Goal: Task Accomplishment & Management: Use online tool/utility

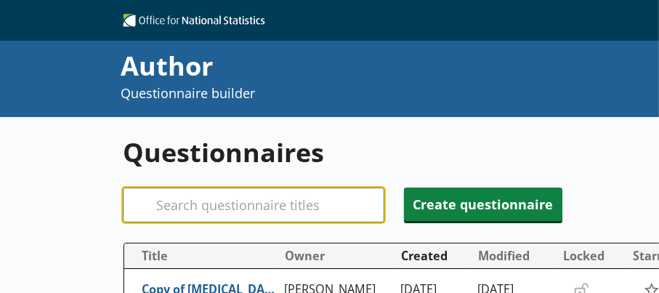
click at [162, 198] on input "Search" at bounding box center [254, 204] width 262 height 35
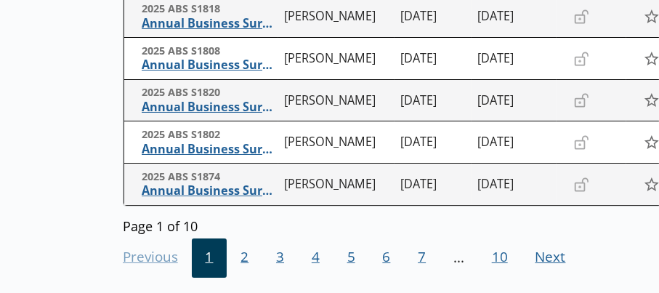
scroll to position [581, 0]
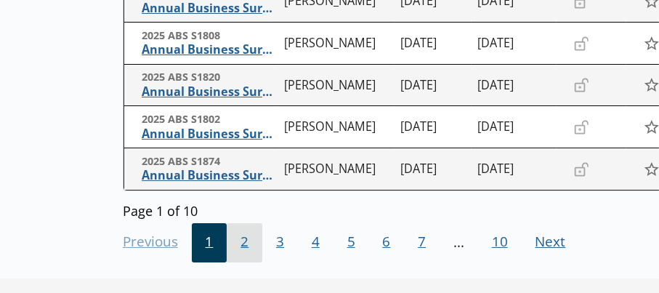
type input "ABS"
click at [240, 242] on span "2" at bounding box center [245, 242] width 36 height 39
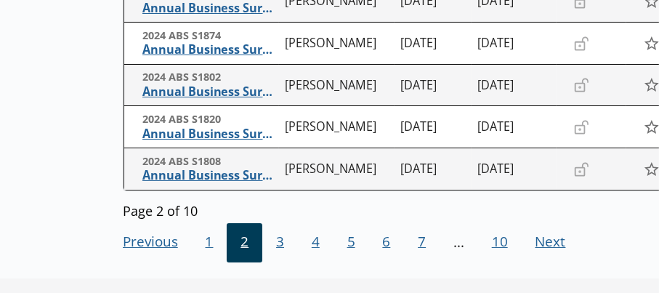
scroll to position [636, 0]
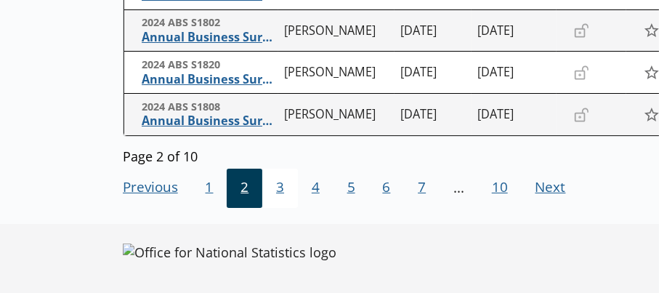
click at [278, 186] on span "3" at bounding box center [280, 188] width 36 height 39
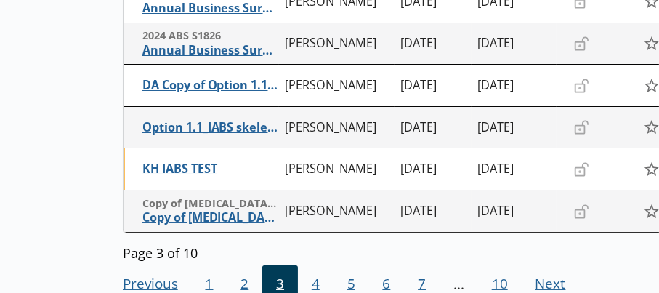
scroll to position [564, 0]
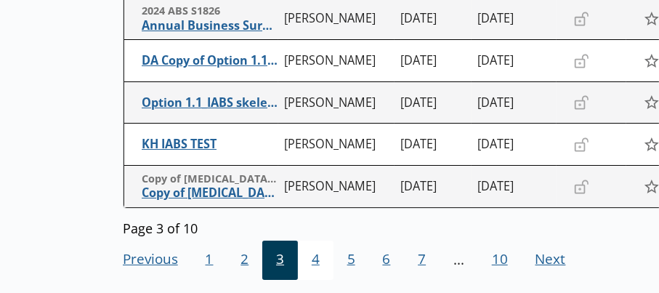
click at [315, 258] on span "4" at bounding box center [316, 259] width 36 height 39
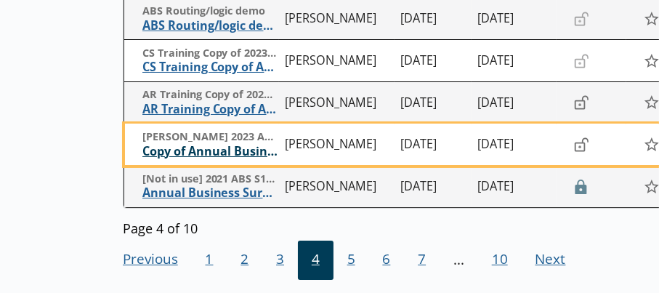
click at [198, 148] on span "Copy of Annual Business Survey" at bounding box center [210, 151] width 136 height 15
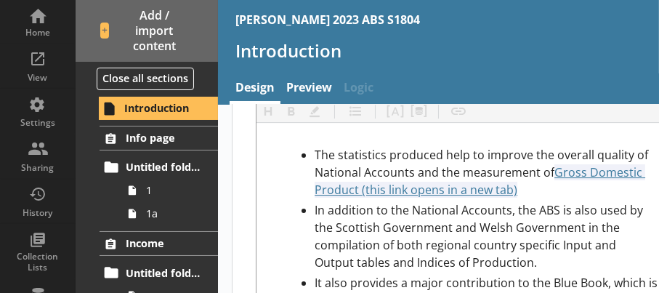
scroll to position [4166, 0]
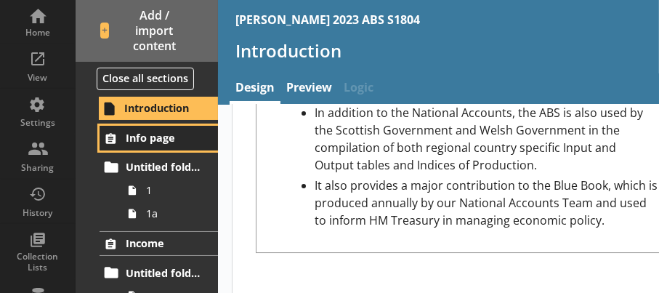
click at [138, 135] on span "Info page" at bounding box center [164, 138] width 77 height 14
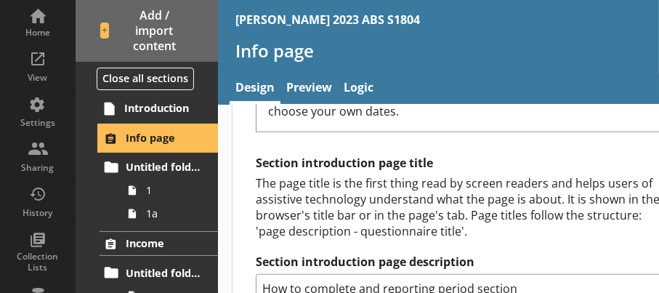
scroll to position [1380, 0]
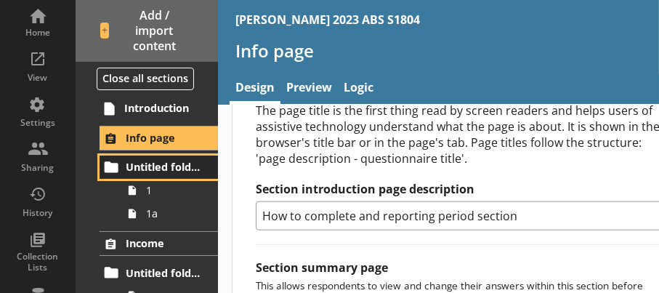
click at [147, 170] on span "Untitled folder" at bounding box center [164, 167] width 77 height 14
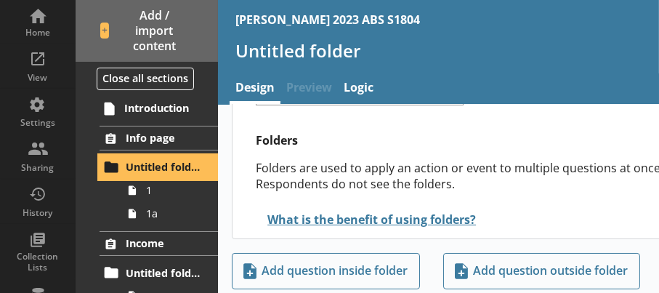
scroll to position [89, 0]
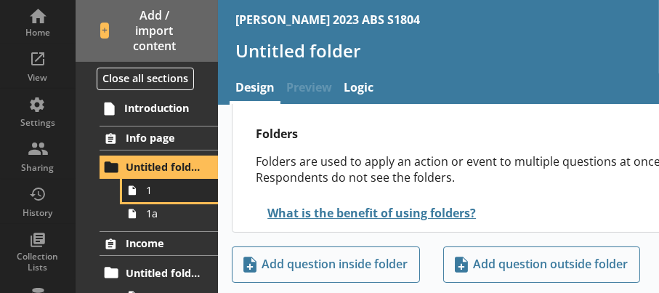
click at [153, 195] on span "1" at bounding box center [174, 190] width 56 height 14
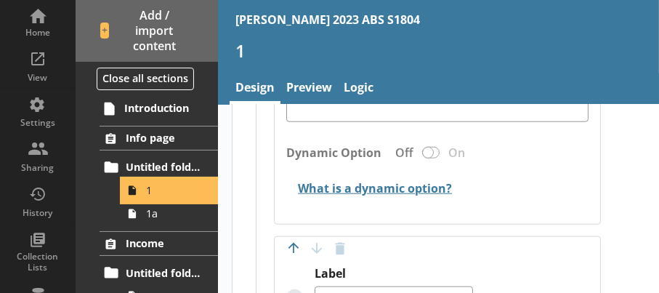
scroll to position [1090, 0]
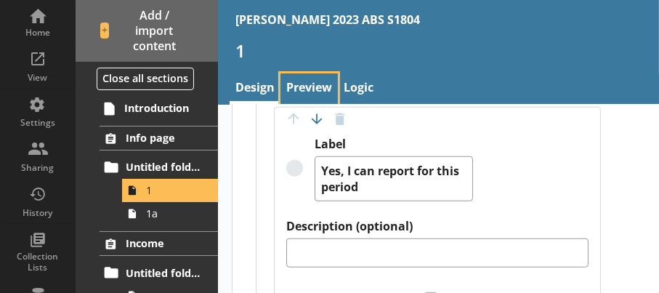
click at [294, 84] on link "Preview" at bounding box center [308, 88] width 57 height 31
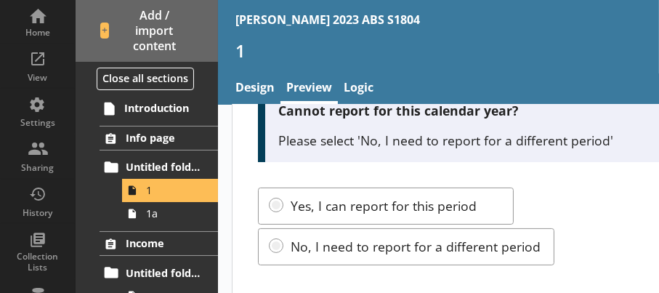
scroll to position [236, 0]
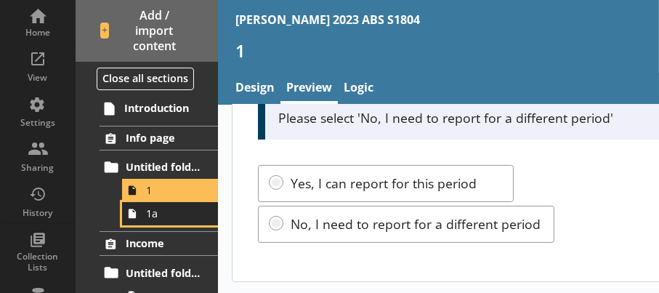
click at [155, 216] on span "1a" at bounding box center [174, 213] width 56 height 14
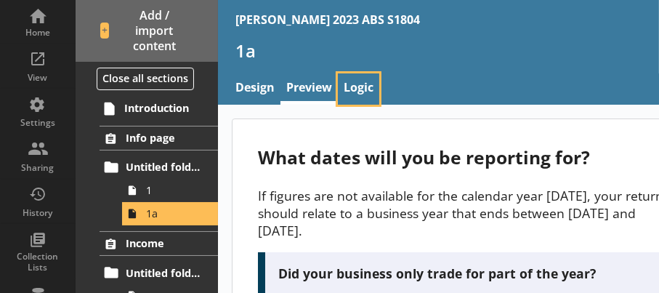
click at [363, 89] on link "Logic" at bounding box center [358, 88] width 41 height 31
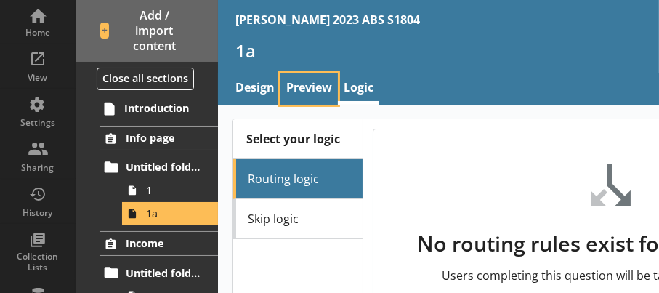
click at [308, 81] on link "Preview" at bounding box center [308, 88] width 57 height 31
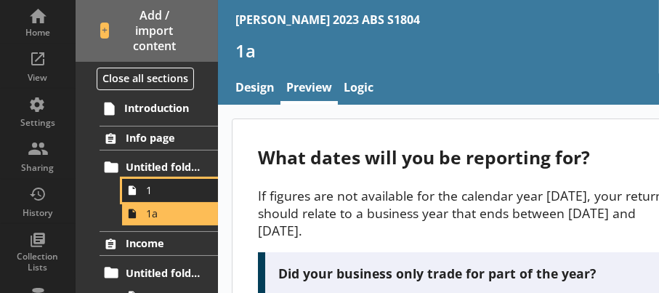
click at [150, 196] on span "1" at bounding box center [174, 190] width 56 height 14
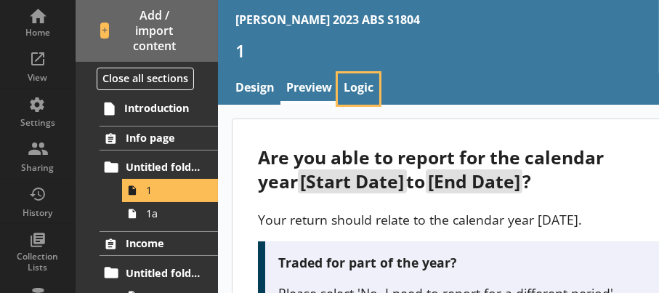
click at [360, 87] on link "Logic" at bounding box center [358, 88] width 41 height 31
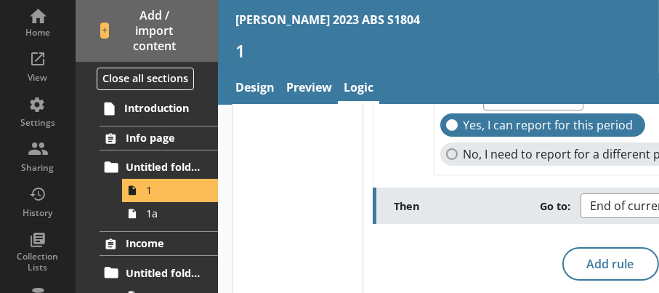
scroll to position [212, 0]
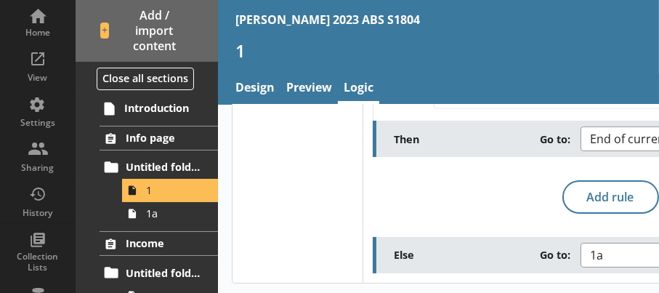
drag, startPoint x: 565, startPoint y: 172, endPoint x: 508, endPoint y: 174, distance: 57.4
click at [509, 174] on div "Routing logic rule Move rule up Move rule down Delete rule IF 1 - Are you able …" at bounding box center [610, 94] width 475 height 357
drag, startPoint x: 574, startPoint y: 280, endPoint x: 541, endPoint y: 282, distance: 32.7
click at [541, 282] on div "Select your logic Routing logic Skip logic Routing logic rule Move rule up Move…" at bounding box center [545, 93] width 654 height 402
click at [535, 162] on div "Routing logic rule Move rule up Move rule down Delete rule IF 1 - Are you able …" at bounding box center [610, 94] width 475 height 357
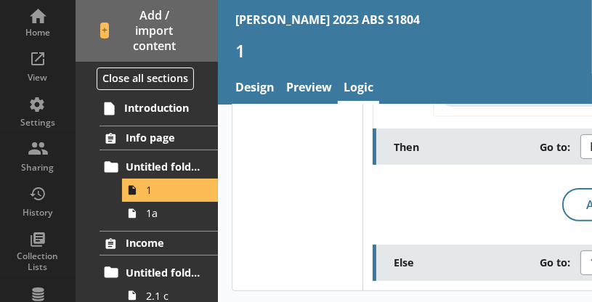
scroll to position [203, 0]
drag, startPoint x: 591, startPoint y: 101, endPoint x: 605, endPoint y: 98, distance: 14.1
click at [592, 98] on html "Home View Settings Sharing History Collection Lists Data Q Codes and values Sho…" at bounding box center [296, 151] width 592 height 302
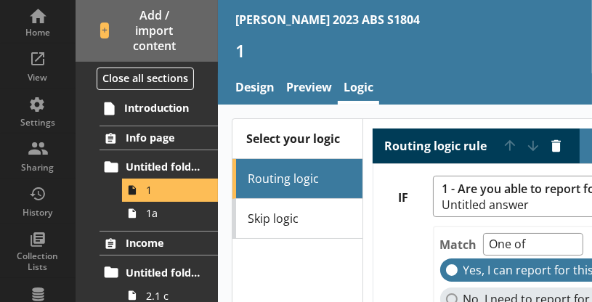
scroll to position [73, 0]
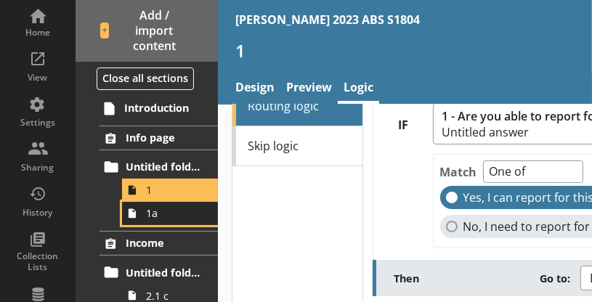
click at [166, 217] on span "1a" at bounding box center [174, 213] width 56 height 14
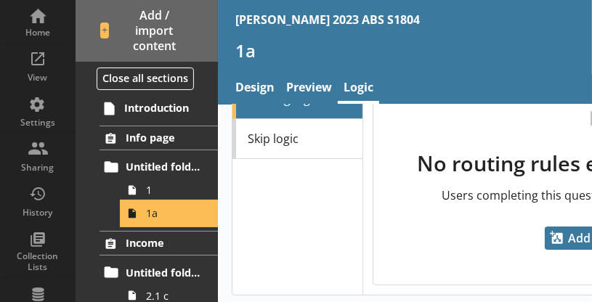
scroll to position [84, 0]
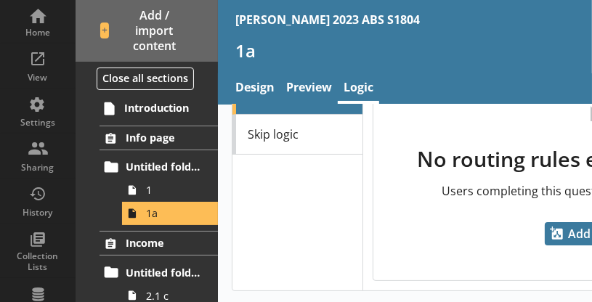
drag, startPoint x: 591, startPoint y: 92, endPoint x: 602, endPoint y: 89, distance: 10.6
click at [592, 89] on html "Home View Settings Sharing History Collection Lists Data Q Codes and values Sho…" at bounding box center [296, 151] width 592 height 302
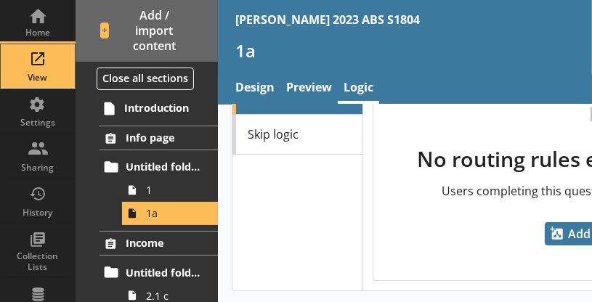
click at [37, 57] on div "View" at bounding box center [37, 66] width 51 height 44
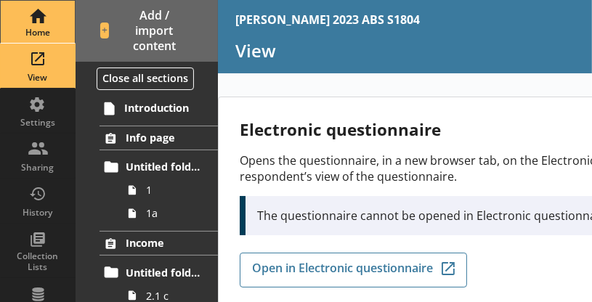
click at [39, 24] on div "Home" at bounding box center [37, 22] width 51 height 42
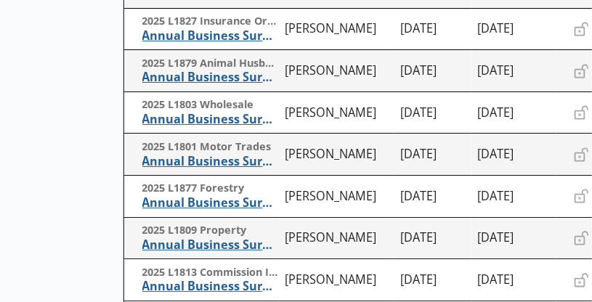
scroll to position [336, 0]
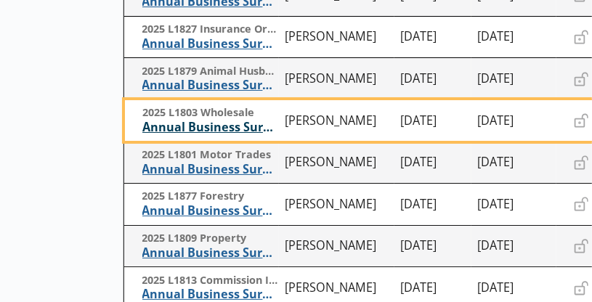
click at [179, 126] on span "Annual Business Survey" at bounding box center [210, 127] width 136 height 15
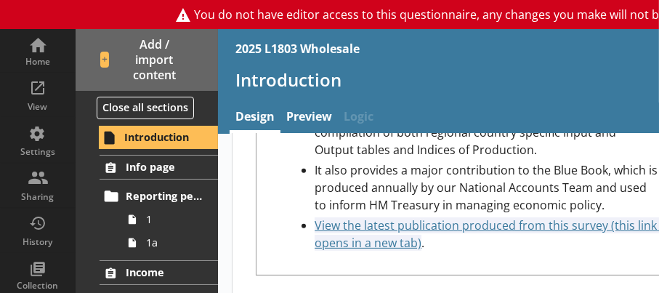
scroll to position [5086, 0]
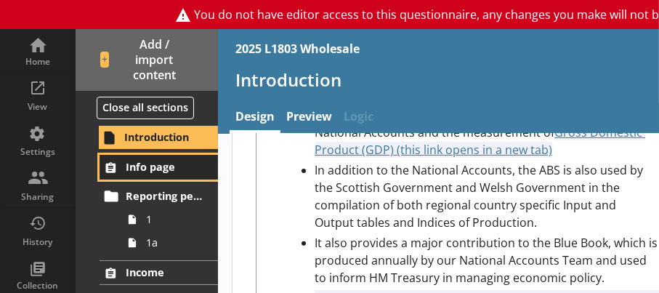
click at [115, 166] on icon at bounding box center [111, 167] width 10 height 10
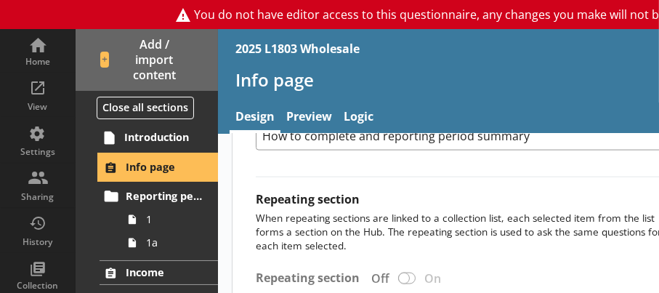
scroll to position [1811, 0]
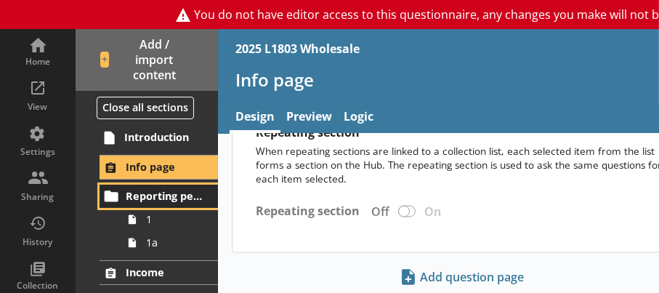
click at [144, 193] on span "Reporting period" at bounding box center [164, 196] width 77 height 14
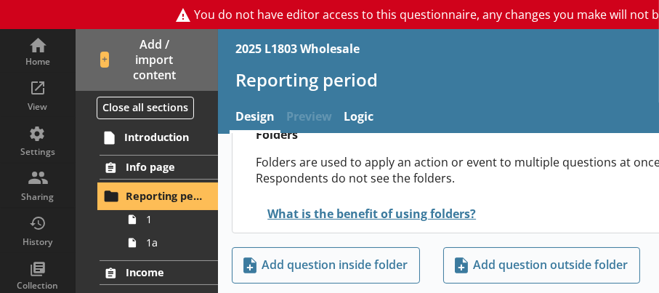
scroll to position [118, 0]
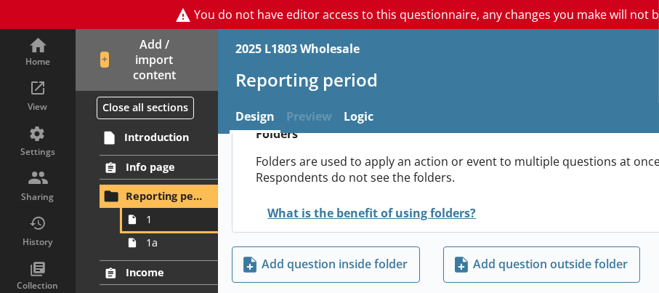
click at [150, 225] on span "1" at bounding box center [174, 219] width 56 height 14
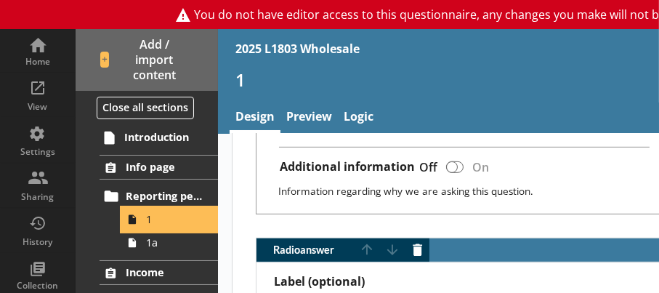
scroll to position [727, 0]
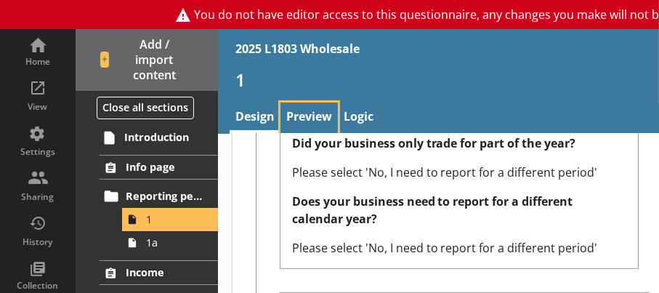
click at [299, 113] on link "Preview" at bounding box center [308, 117] width 57 height 31
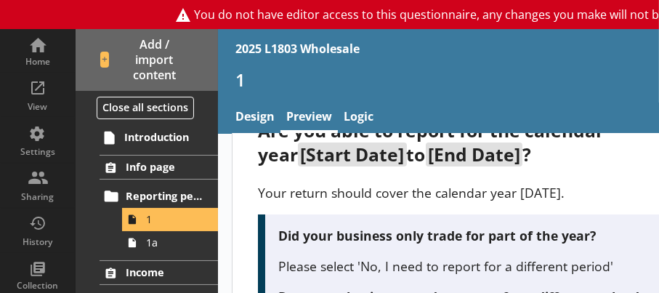
scroll to position [73, 0]
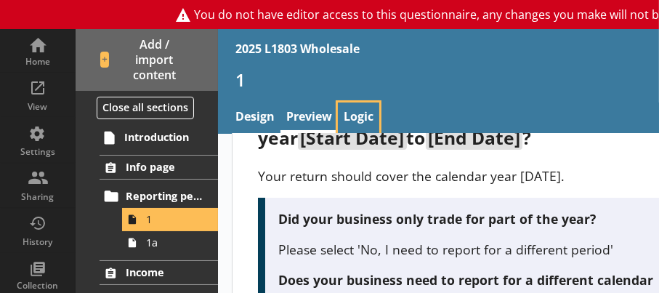
click at [347, 116] on link "Logic" at bounding box center [358, 117] width 41 height 31
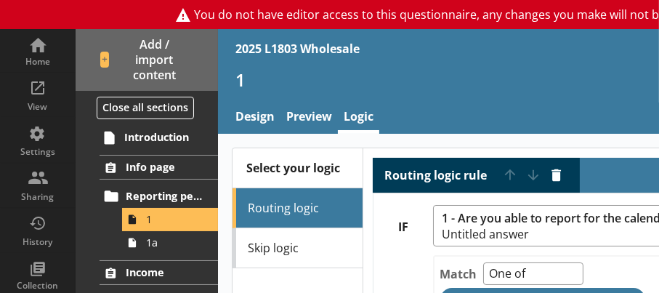
drag, startPoint x: 658, startPoint y: 267, endPoint x: 642, endPoint y: 269, distance: 15.4
drag, startPoint x: 639, startPoint y: 268, endPoint x: 603, endPoint y: 242, distance: 44.8
click at [603, 242] on div "IF 1 - Are you able to report for the calendar year [Start Date] to [End Date]?…" at bounding box center [610, 283] width 474 height 157
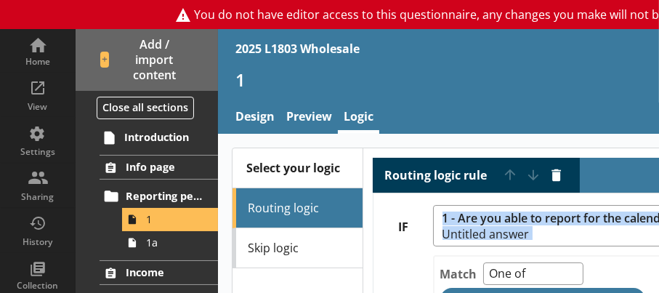
drag, startPoint x: 386, startPoint y: 235, endPoint x: 393, endPoint y: 252, distance: 18.9
click at [393, 252] on div "IF 1 - Are you able to report for the calendar year [Start Date] to [End Date]?…" at bounding box center [610, 283] width 474 height 157
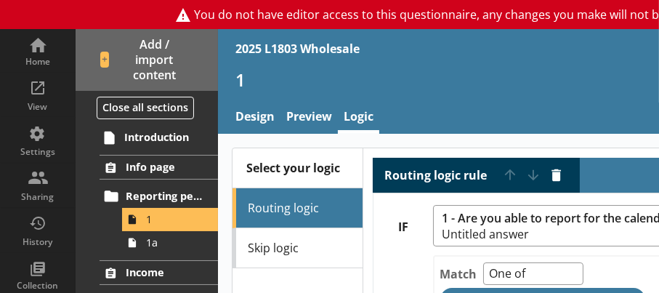
click at [634, 175] on div "Routing logic rule Move rule up Move rule down Delete rule" at bounding box center [610, 176] width 475 height 36
drag, startPoint x: 639, startPoint y: 84, endPoint x: 511, endPoint y: 60, distance: 131.0
click at [522, 78] on h1 "1" at bounding box center [544, 79] width 619 height 23
click at [152, 247] on span "1a" at bounding box center [174, 242] width 56 height 14
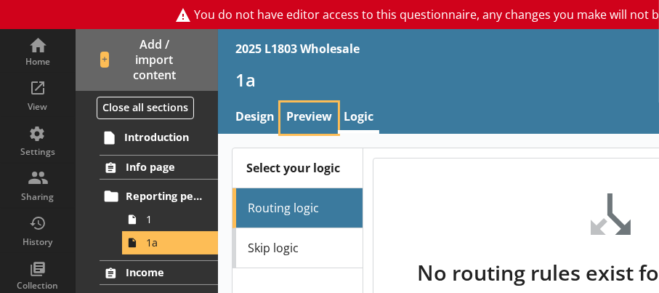
click at [302, 115] on link "Preview" at bounding box center [308, 117] width 57 height 31
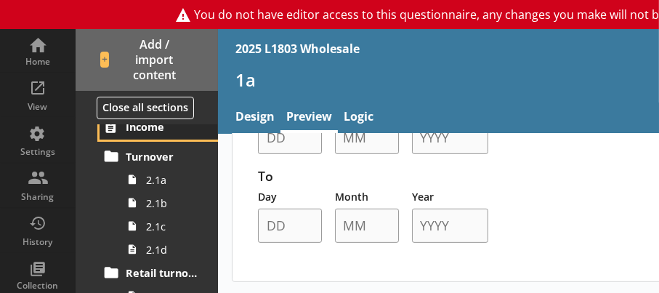
scroll to position [137, 0]
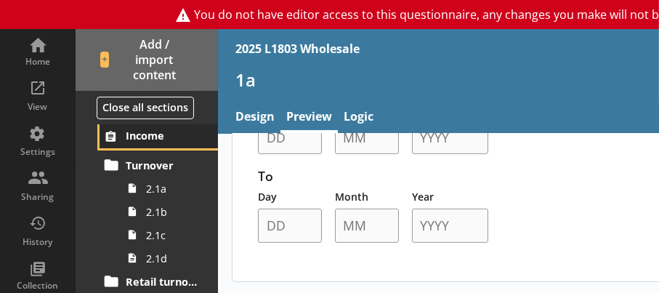
click at [157, 126] on link "Income" at bounding box center [159, 136] width 118 height 25
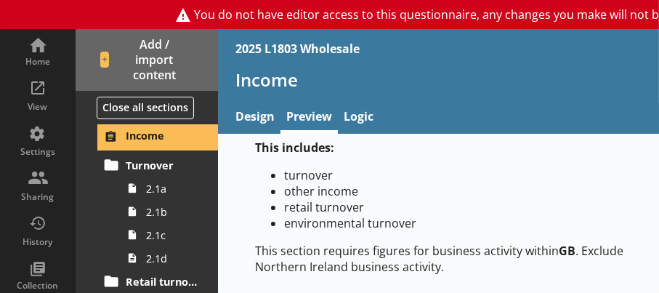
scroll to position [113, 0]
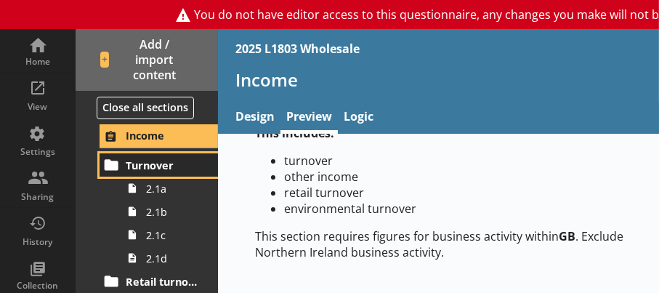
click at [146, 171] on span "Turnover" at bounding box center [164, 165] width 77 height 14
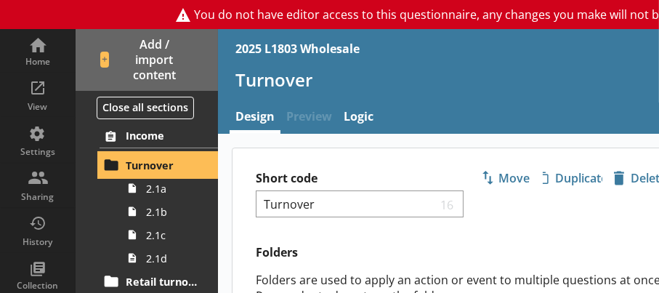
scroll to position [118, 0]
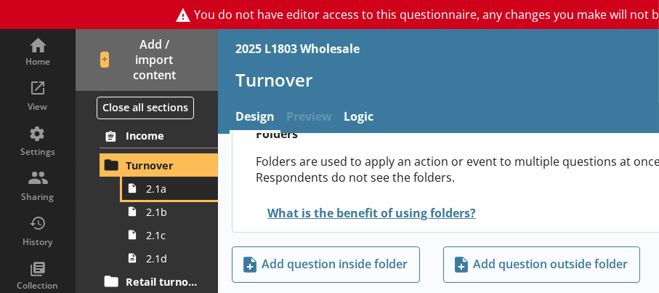
click at [134, 195] on icon at bounding box center [132, 188] width 20 height 23
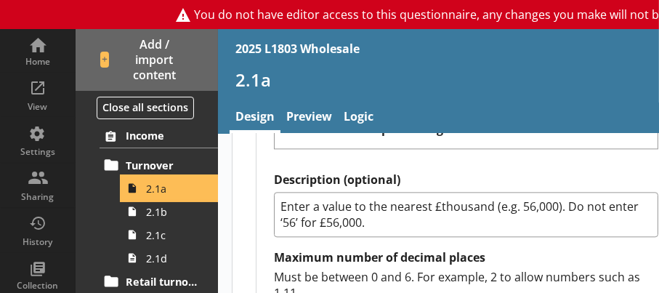
scroll to position [2812, 0]
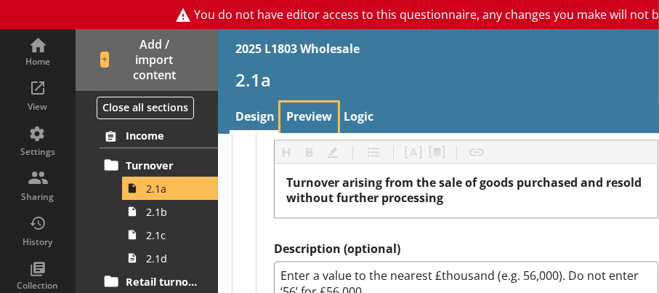
click at [325, 114] on link "Preview" at bounding box center [308, 117] width 57 height 31
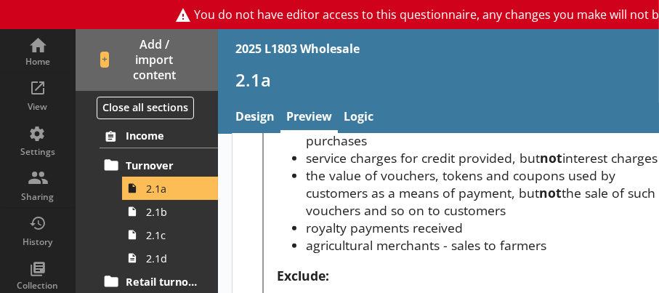
scroll to position [1308, 0]
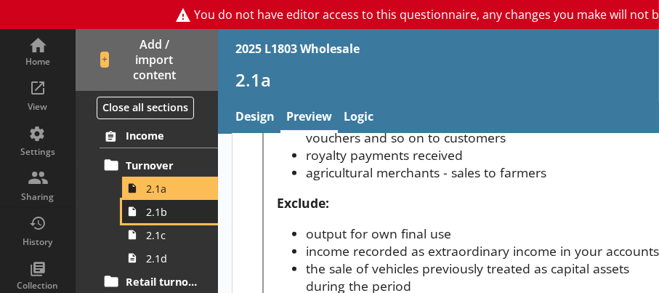
click at [162, 215] on span "2.1b" at bounding box center [174, 212] width 56 height 14
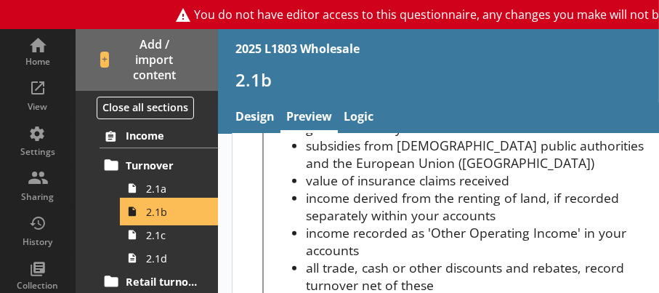
scroll to position [1526, 0]
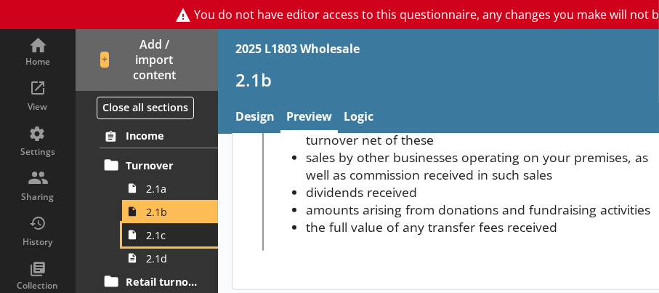
click at [150, 240] on span "2.1c" at bounding box center [174, 235] width 56 height 14
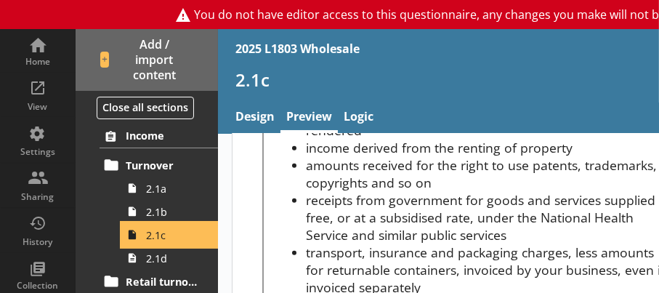
scroll to position [872, 0]
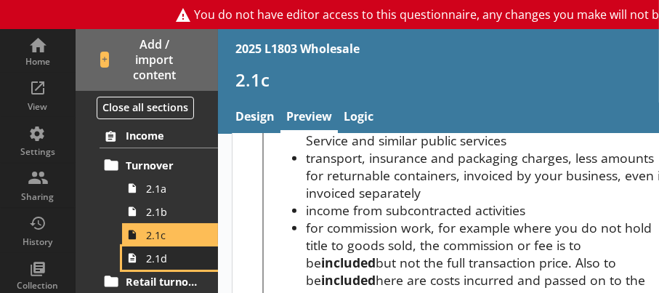
click at [157, 262] on span "2.1d" at bounding box center [174, 258] width 56 height 14
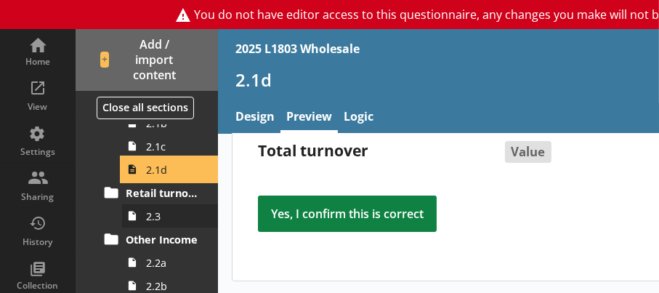
scroll to position [209, 0]
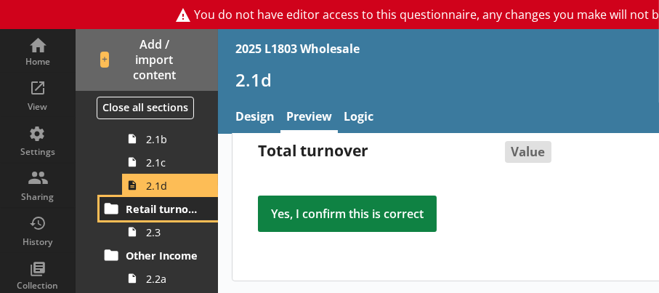
click at [166, 207] on span "Retail turnover" at bounding box center [164, 209] width 77 height 14
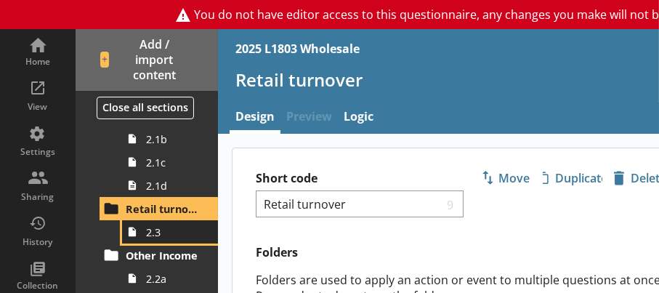
click at [164, 234] on span "2.3" at bounding box center [174, 232] width 56 height 14
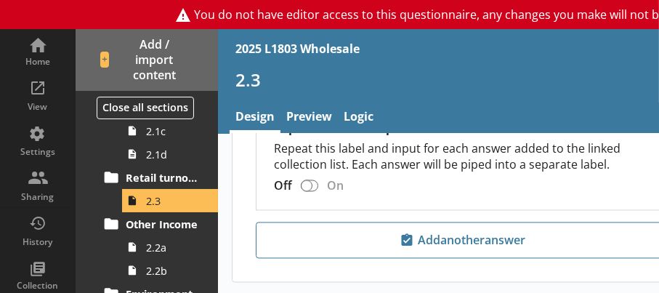
scroll to position [313, 0]
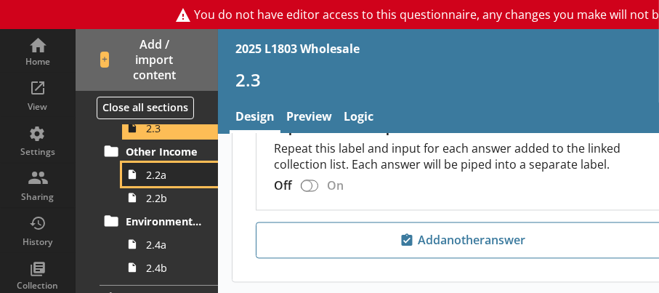
click at [152, 179] on span "2.2a" at bounding box center [174, 175] width 56 height 14
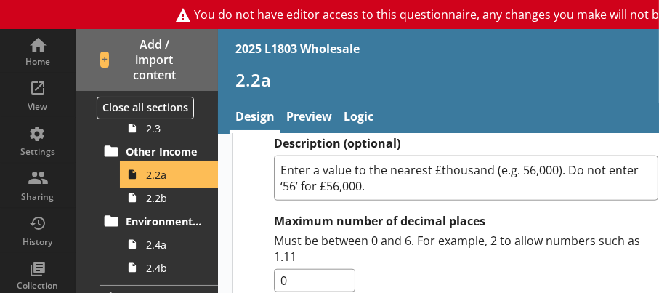
scroll to position [1270, 0]
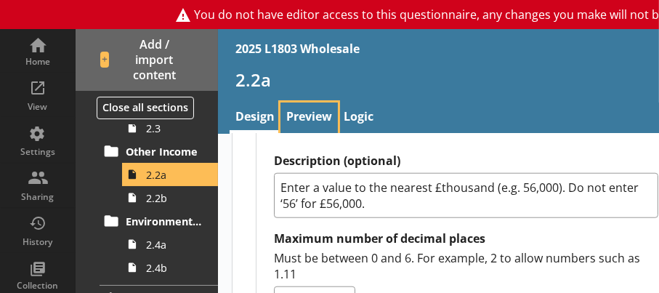
click at [318, 118] on link "Preview" at bounding box center [308, 117] width 57 height 31
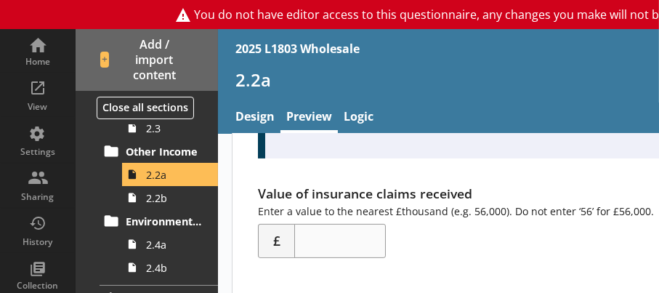
scroll to position [422, 0]
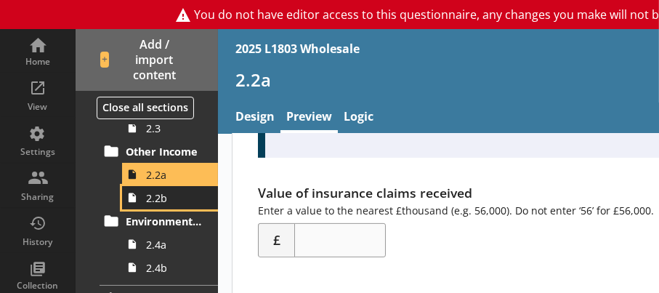
click at [159, 200] on span "2.2b" at bounding box center [174, 198] width 56 height 14
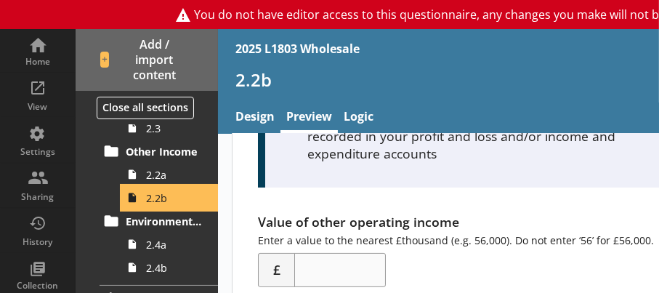
scroll to position [337, 0]
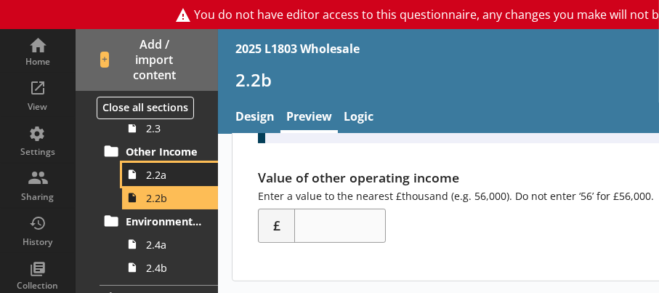
drag, startPoint x: 150, startPoint y: 178, endPoint x: 157, endPoint y: 174, distance: 7.5
click at [153, 177] on span "2.2a" at bounding box center [174, 175] width 56 height 14
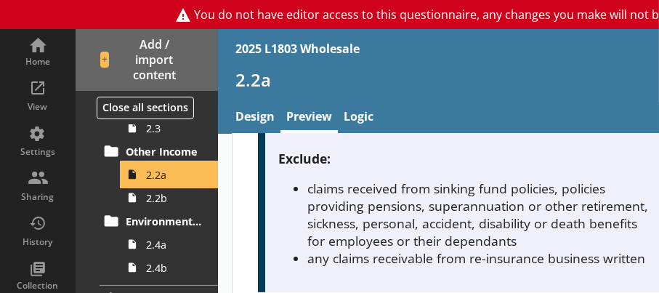
scroll to position [291, 0]
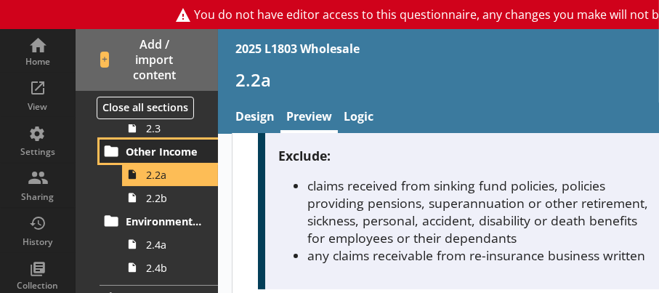
click at [164, 152] on span "Other Income" at bounding box center [164, 152] width 77 height 14
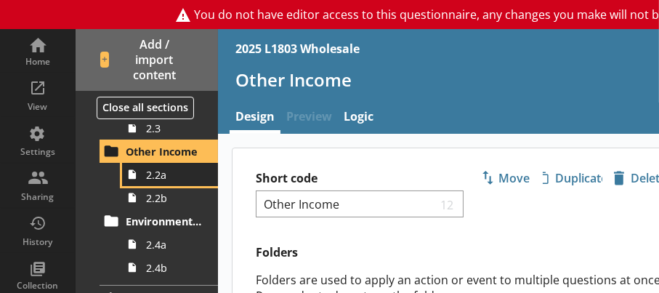
click at [171, 174] on span "2.2a" at bounding box center [174, 175] width 56 height 14
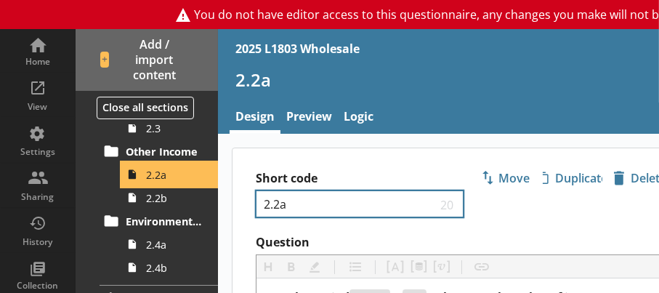
type textarea "x"
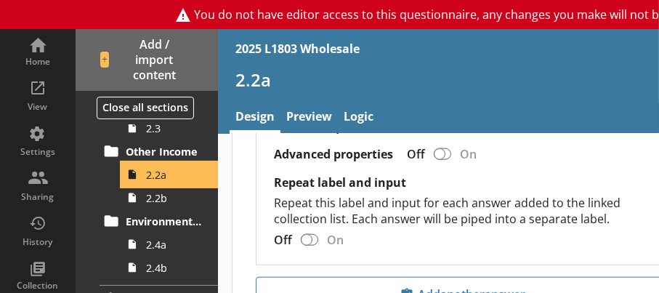
scroll to position [1488, 0]
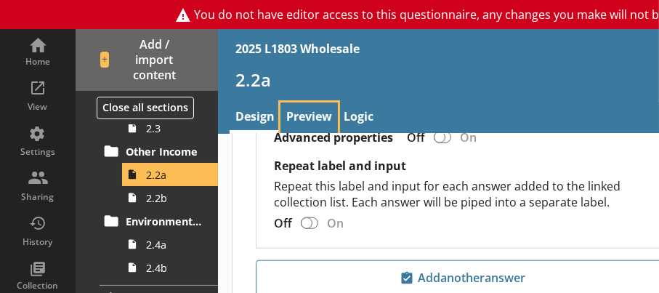
click at [315, 113] on link "Preview" at bounding box center [308, 117] width 57 height 31
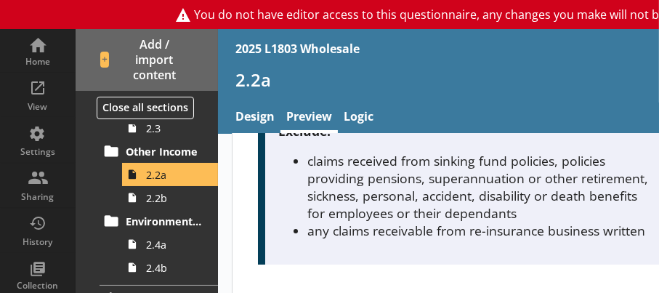
scroll to position [422, 0]
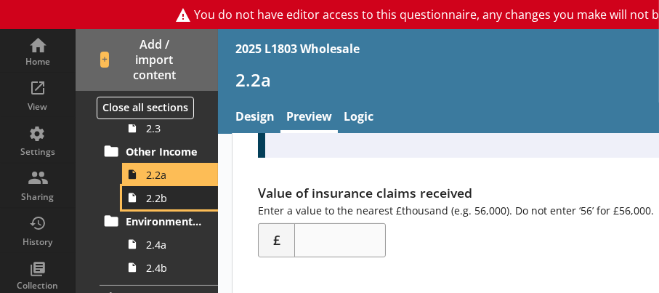
click at [174, 200] on span "2.2b" at bounding box center [174, 198] width 56 height 14
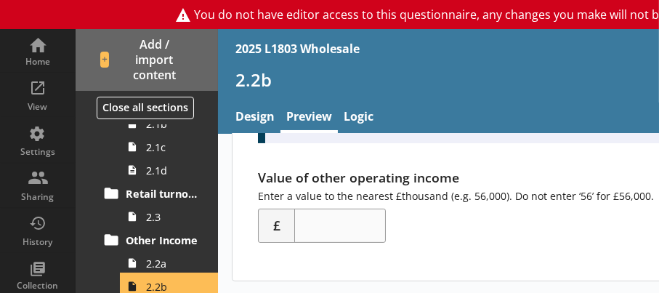
scroll to position [240, 0]
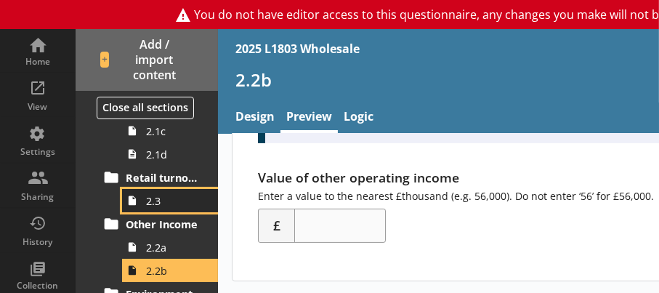
click at [167, 195] on span "2.3" at bounding box center [174, 201] width 56 height 14
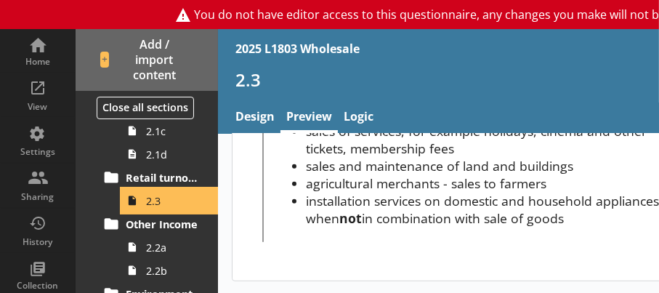
scroll to position [1022, 0]
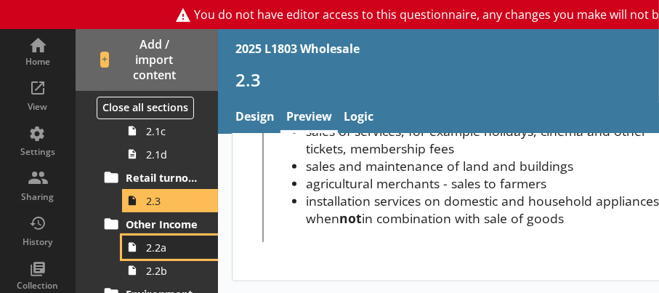
click at [147, 251] on span "2.2a" at bounding box center [174, 247] width 56 height 14
